Goal: Task Accomplishment & Management: Use online tool/utility

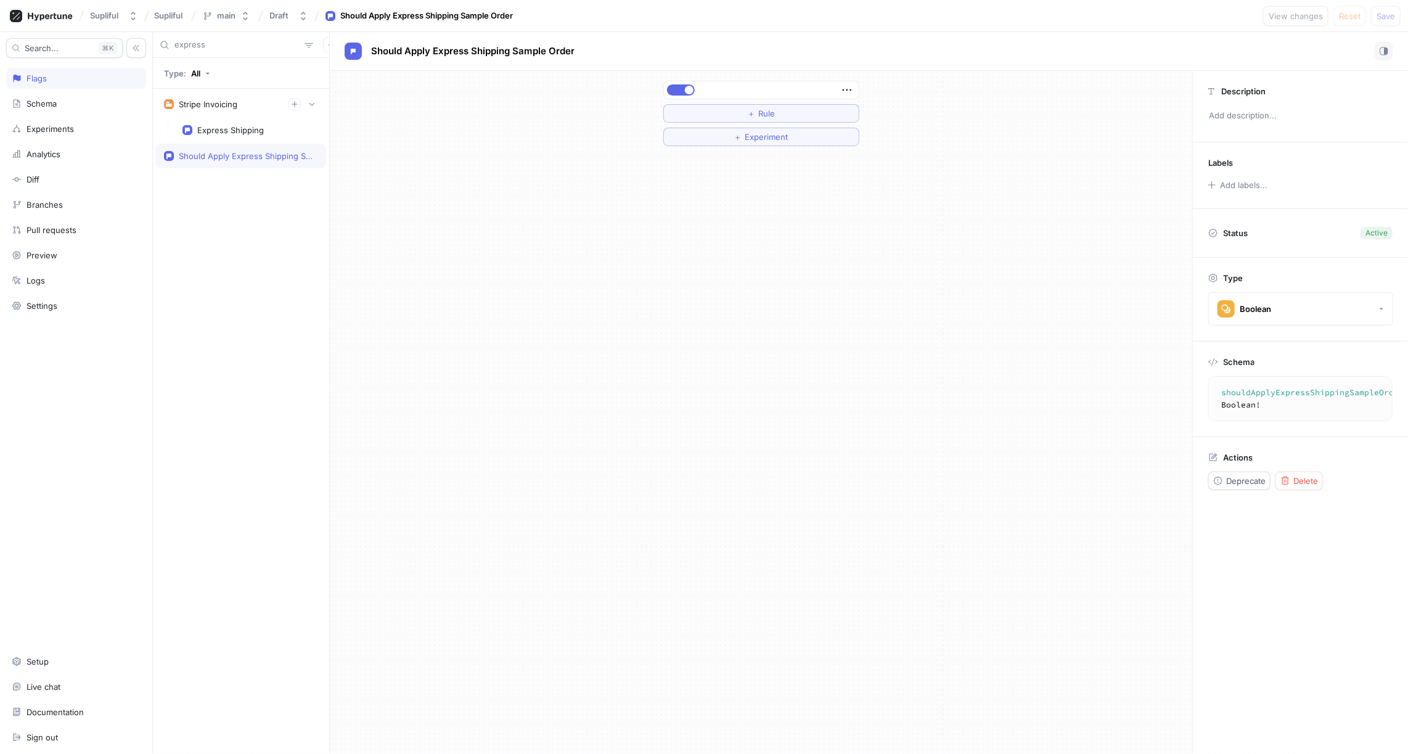
click at [207, 47] on input "express" at bounding box center [236, 45] width 125 height 12
type input "notion"
click at [245, 153] on div "Enabled" at bounding box center [231, 156] width 31 height 10
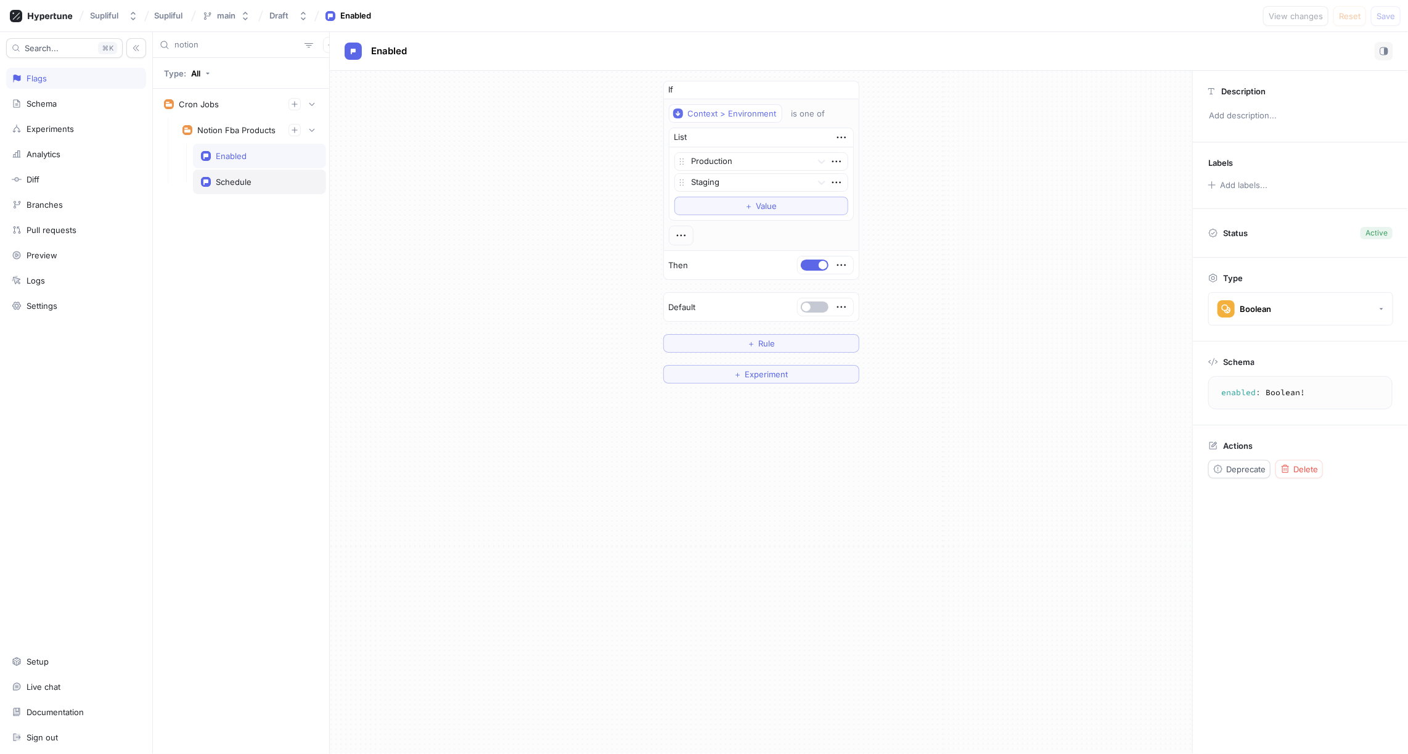
click at [241, 181] on div "Schedule" at bounding box center [234, 182] width 36 height 10
drag, startPoint x: 705, startPoint y: 86, endPoint x: 620, endPoint y: 86, distance: 85.1
click at [620, 86] on div "0 * * * * ＋ Rule ＋ Experiment" at bounding box center [761, 114] width 862 height 86
type textarea "x"
